Goal: Information Seeking & Learning: Find specific fact

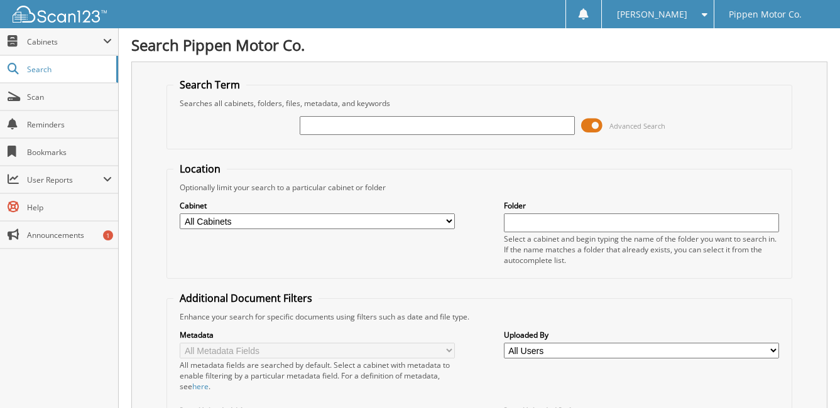
click at [466, 121] on input "text" at bounding box center [437, 125] width 275 height 19
type input "49741"
click at [266, 223] on select "All Cabinets ACCOUNTING CAR DEALS MONTH END PARTS INVOICE REPAIR ORDERS Needs F…" at bounding box center [317, 222] width 275 height 16
select select "5336"
click at [180, 214] on select "All Cabinets ACCOUNTING CAR DEALS MONTH END PARTS INVOICE REPAIR ORDERS Needs F…" at bounding box center [317, 222] width 275 height 16
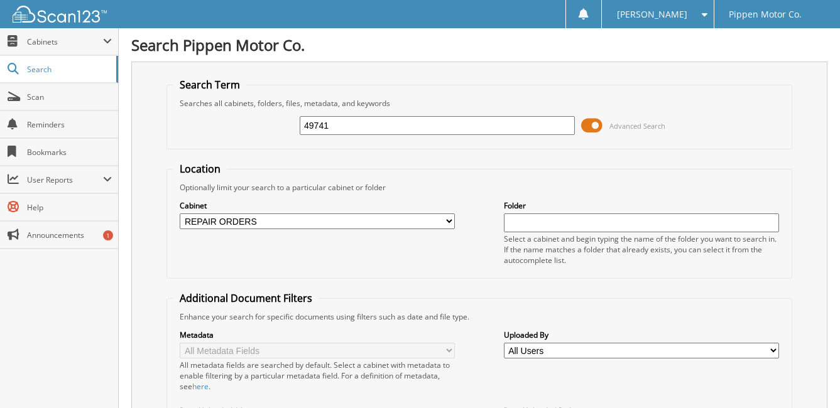
click at [540, 225] on input "text" at bounding box center [641, 223] width 275 height 19
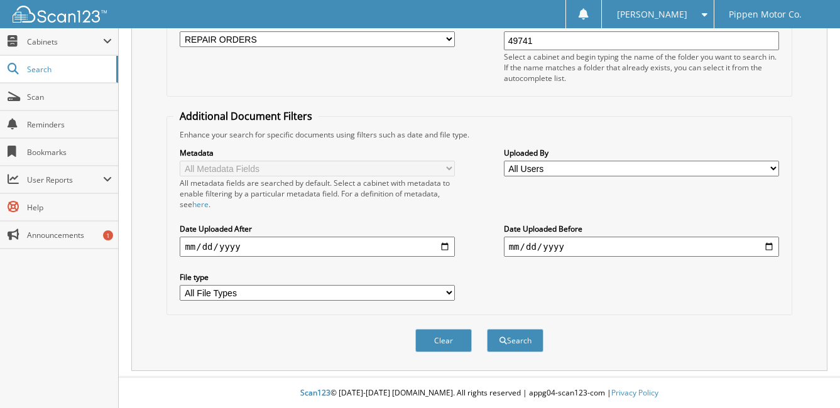
scroll to position [183, 0]
type input "49741"
click at [192, 250] on input "date" at bounding box center [317, 246] width 275 height 20
click at [205, 250] on input "date" at bounding box center [317, 246] width 275 height 20
type input "[DATE]"
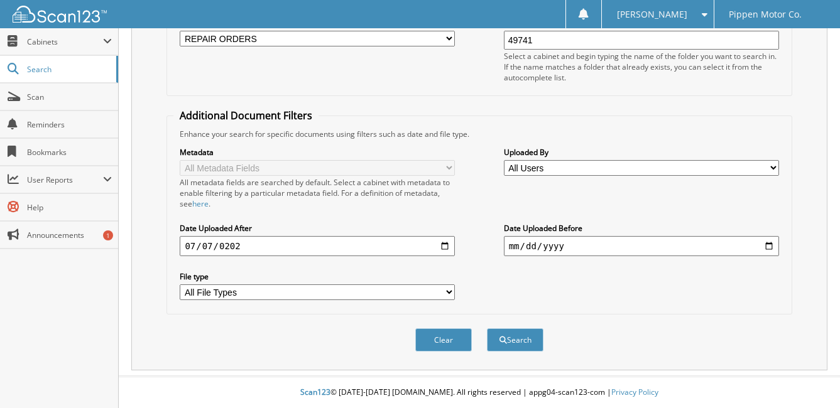
click at [513, 244] on input "date" at bounding box center [641, 246] width 275 height 20
type input "[DATE]"
click at [512, 338] on button "Search" at bounding box center [515, 340] width 57 height 23
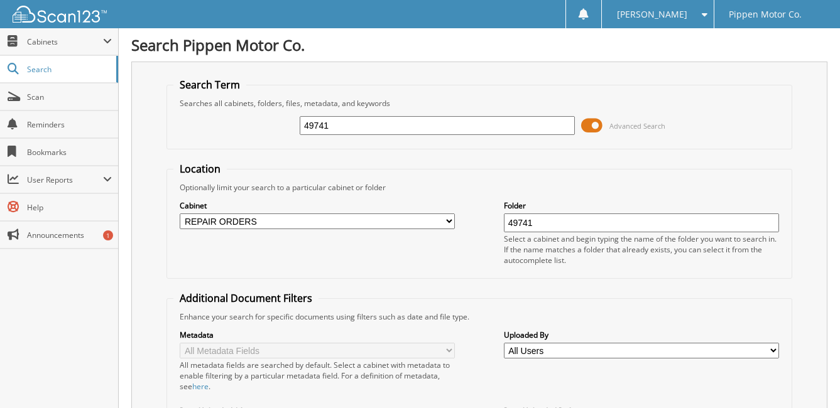
drag, startPoint x: 334, startPoint y: 126, endPoint x: 249, endPoint y: 138, distance: 85.6
click at [249, 138] on div "49741 Advanced Search" at bounding box center [478, 126] width 611 height 34
type input "RF378882"
click at [36, 72] on span "Search" at bounding box center [68, 69] width 83 height 11
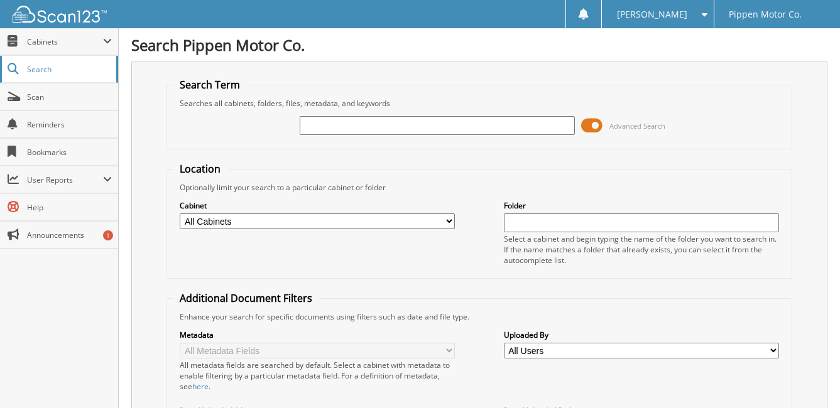
click at [45, 73] on span "Search" at bounding box center [68, 69] width 83 height 11
click at [309, 128] on input "text" at bounding box center [437, 125] width 275 height 19
type input "49741"
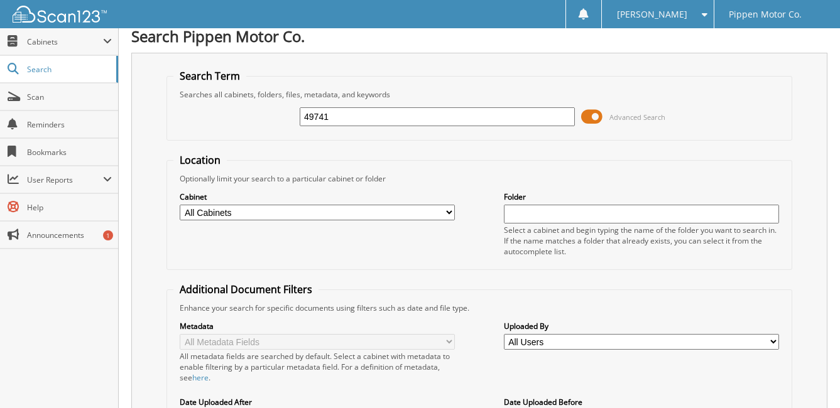
scroll to position [126, 0]
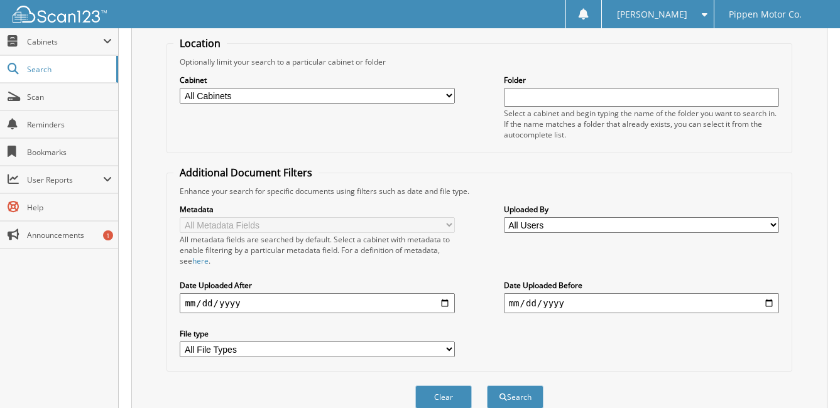
click at [538, 101] on input "text" at bounding box center [641, 97] width 275 height 19
type input "49741"
click at [188, 310] on input "date" at bounding box center [317, 303] width 275 height 20
click at [189, 305] on input "date" at bounding box center [317, 303] width 275 height 20
type input "2025-07-07"
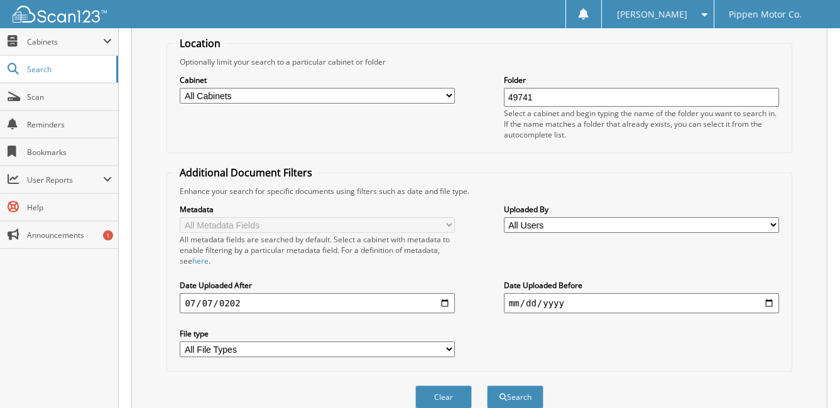
click at [512, 306] on input "date" at bounding box center [641, 303] width 275 height 20
type input "2025-09-10"
click at [508, 393] on button "Search" at bounding box center [515, 397] width 57 height 23
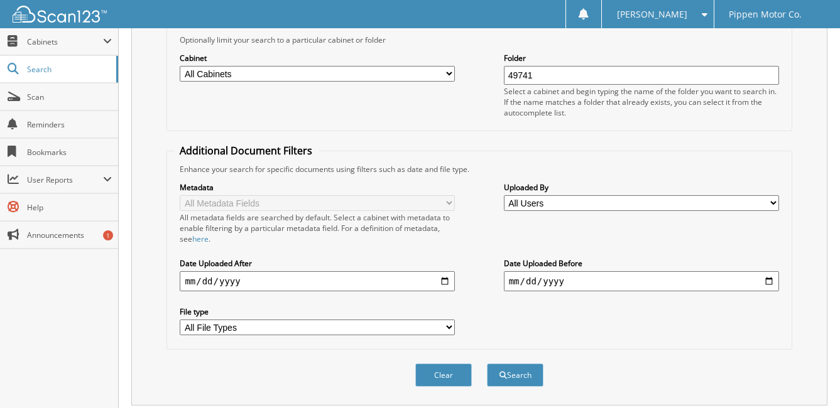
scroll to position [188, 0]
